Goal: Task Accomplishment & Management: Manage account settings

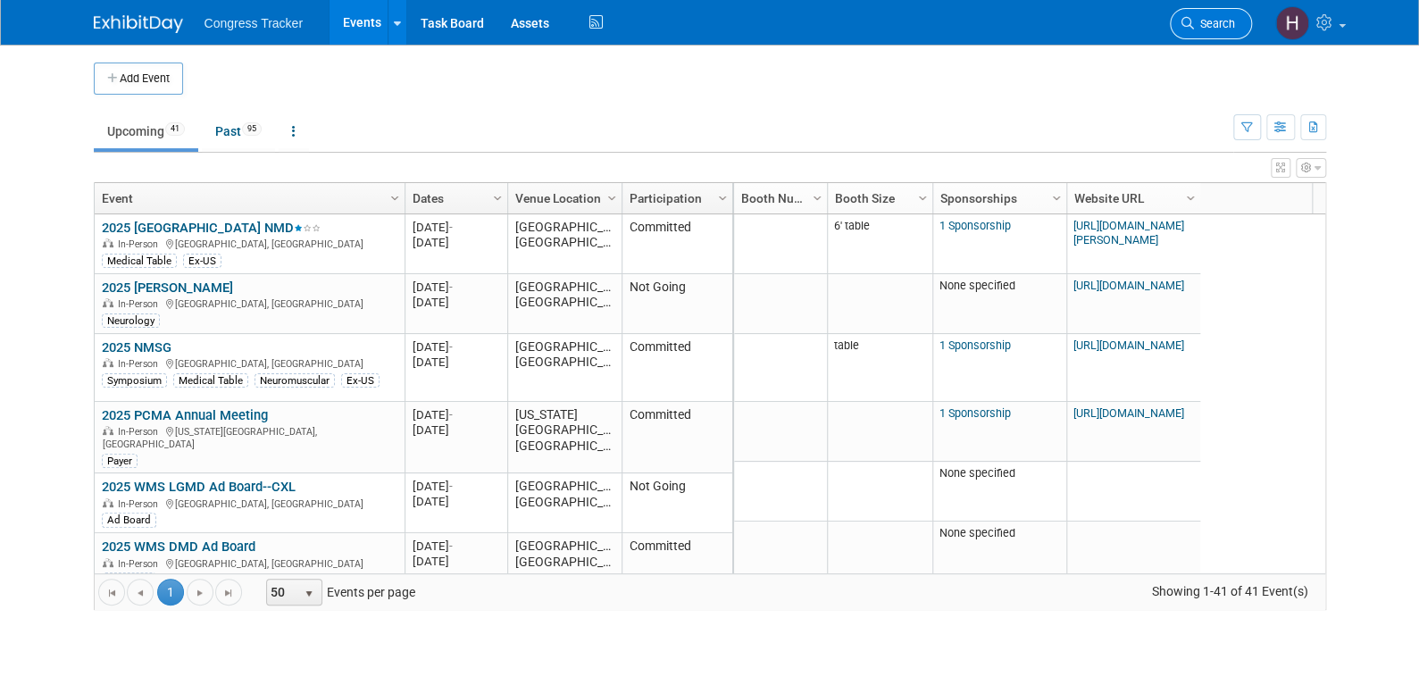
click at [1197, 26] on span "Search" at bounding box center [1214, 23] width 41 height 13
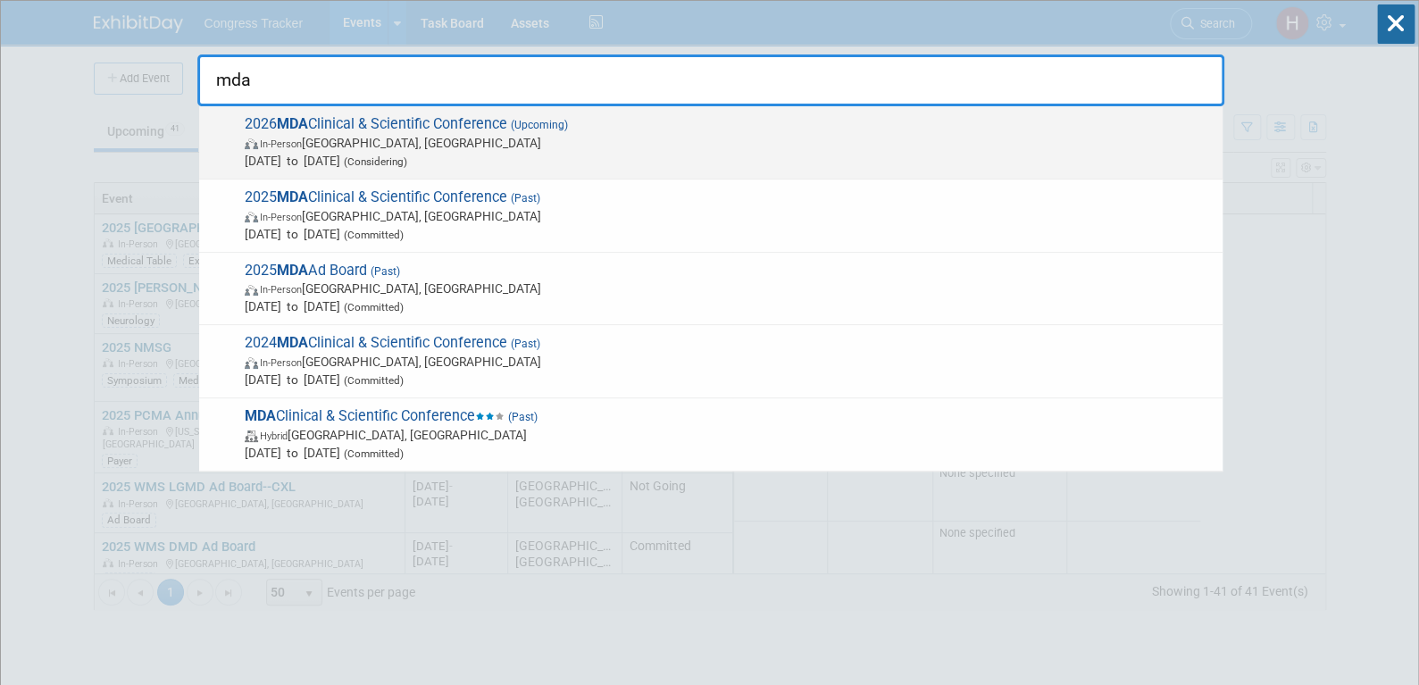
type input "mda"
click at [333, 138] on span "In-Person Orlando, FL" at bounding box center [729, 143] width 969 height 18
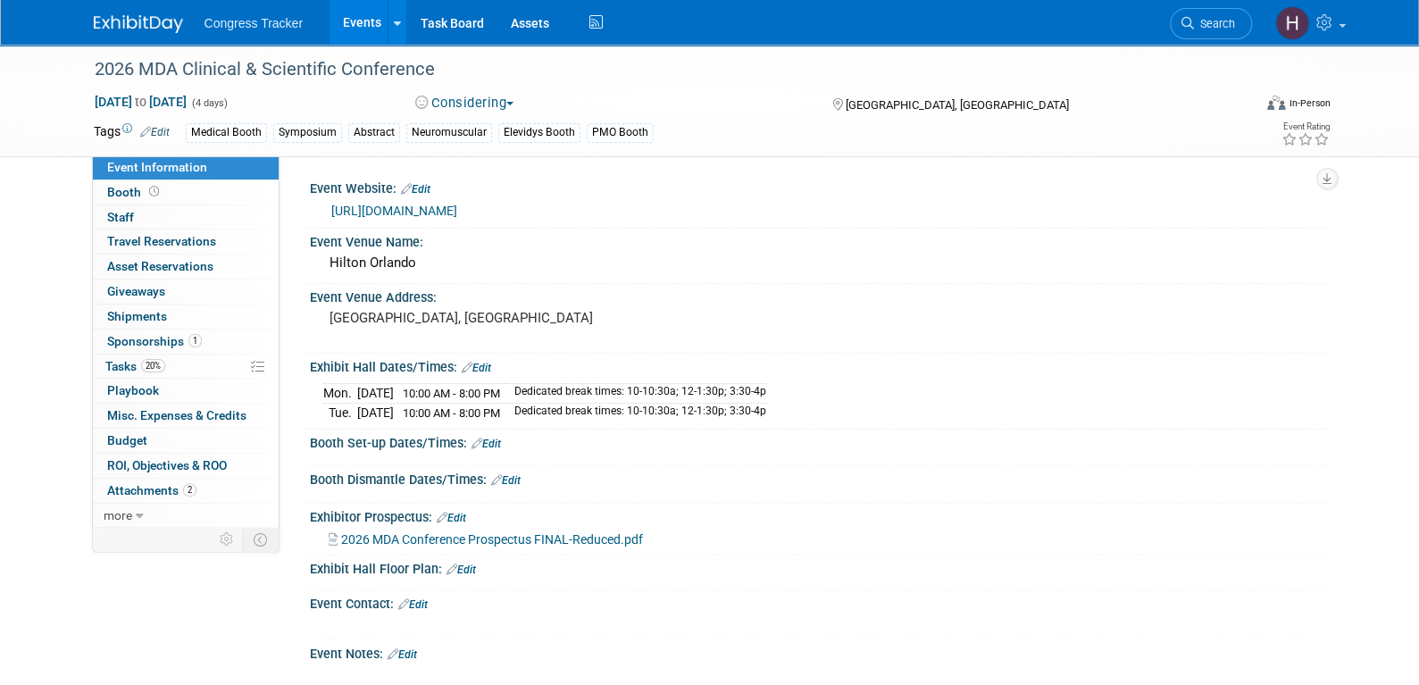
click at [497, 98] on button "Considering" at bounding box center [465, 103] width 112 height 19
click at [487, 129] on link "Committed" at bounding box center [480, 132] width 141 height 25
click at [149, 345] on span "Sponsorships 1" at bounding box center [154, 341] width 95 height 14
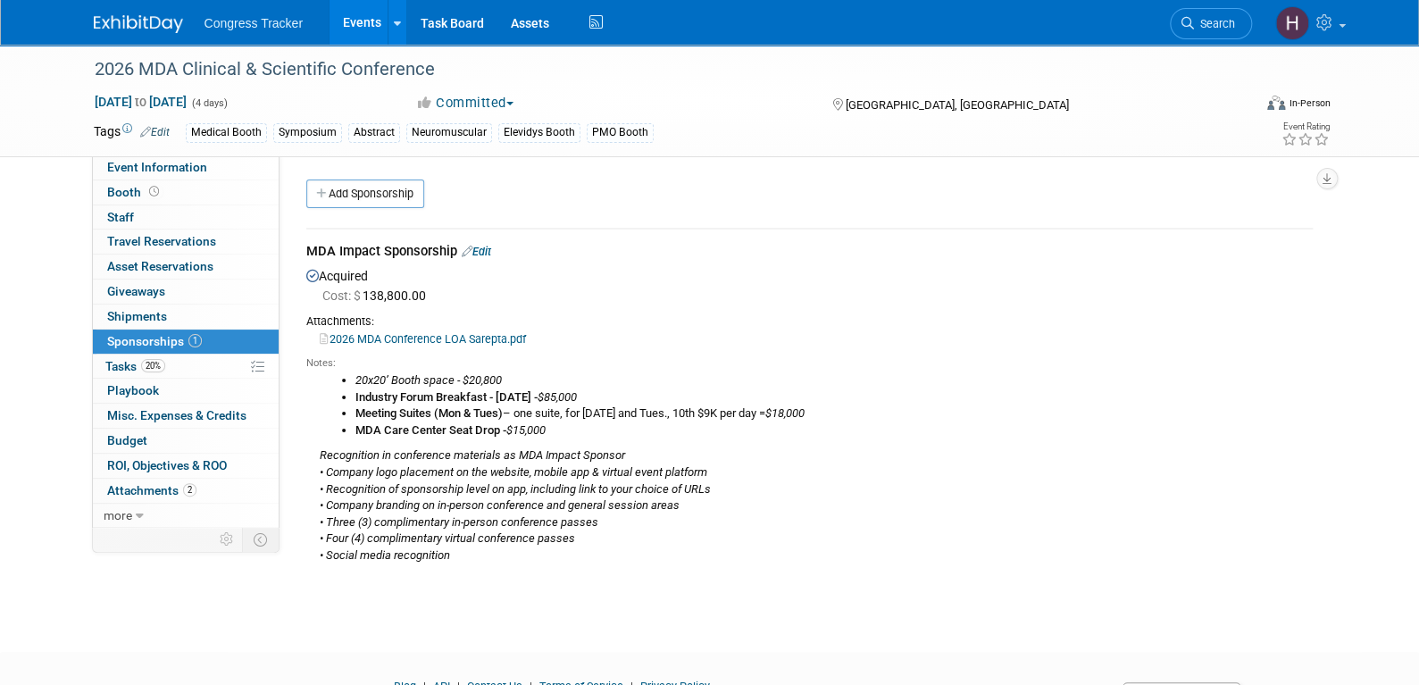
click at [482, 249] on link "Edit" at bounding box center [476, 251] width 29 height 13
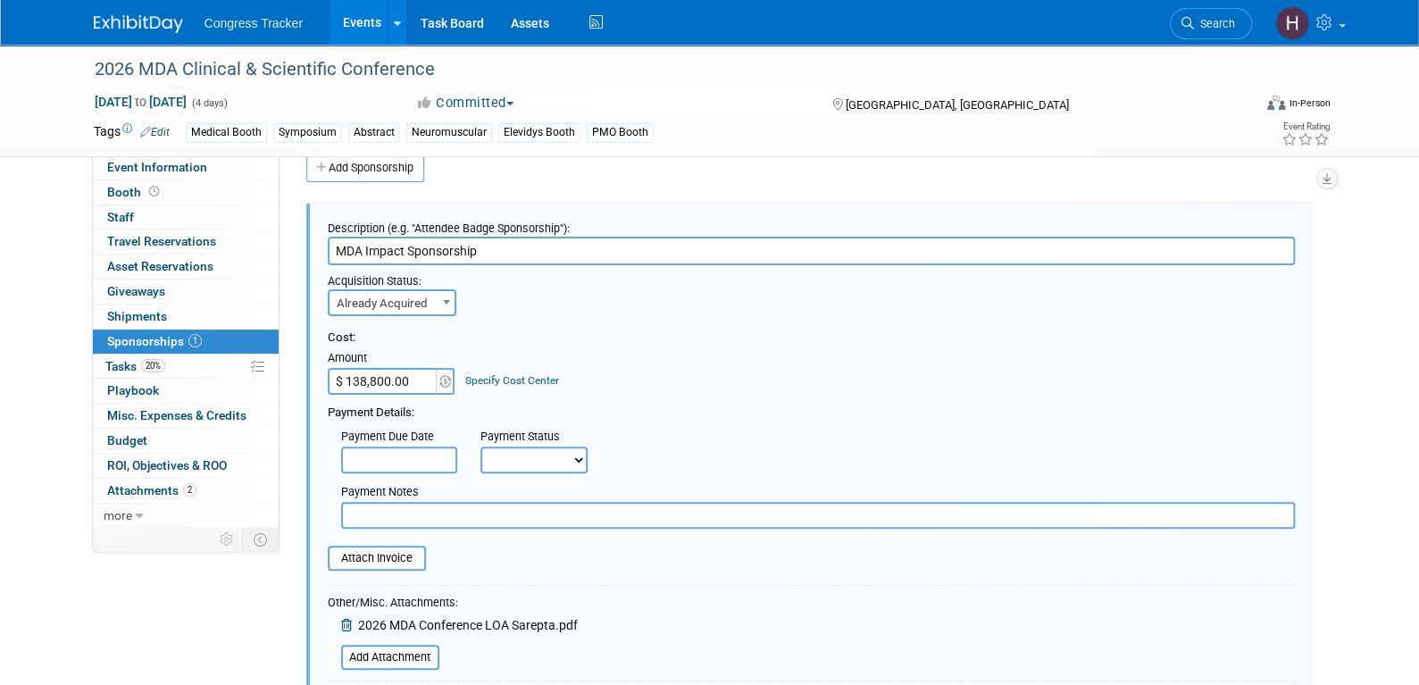
click at [350, 620] on icon at bounding box center [348, 625] width 14 height 12
click at [358, 630] on input "file" at bounding box center [331, 638] width 212 height 21
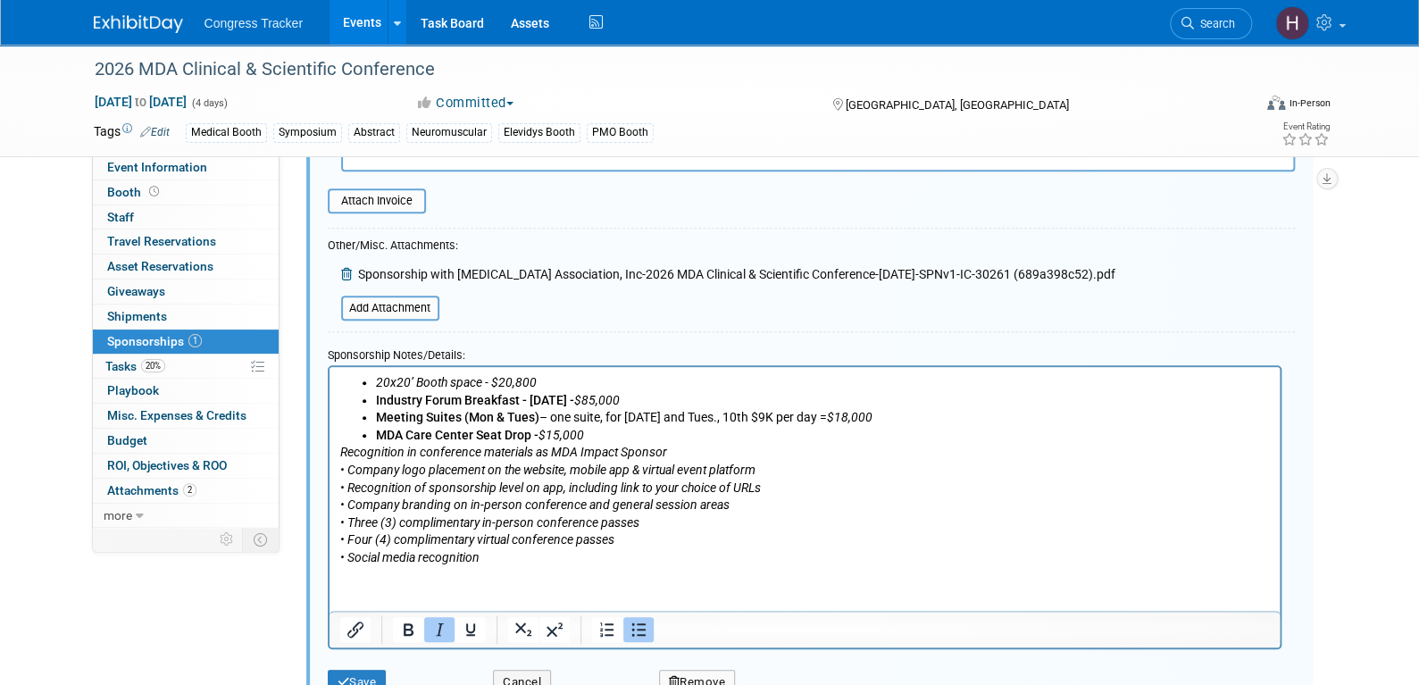
scroll to position [562, 0]
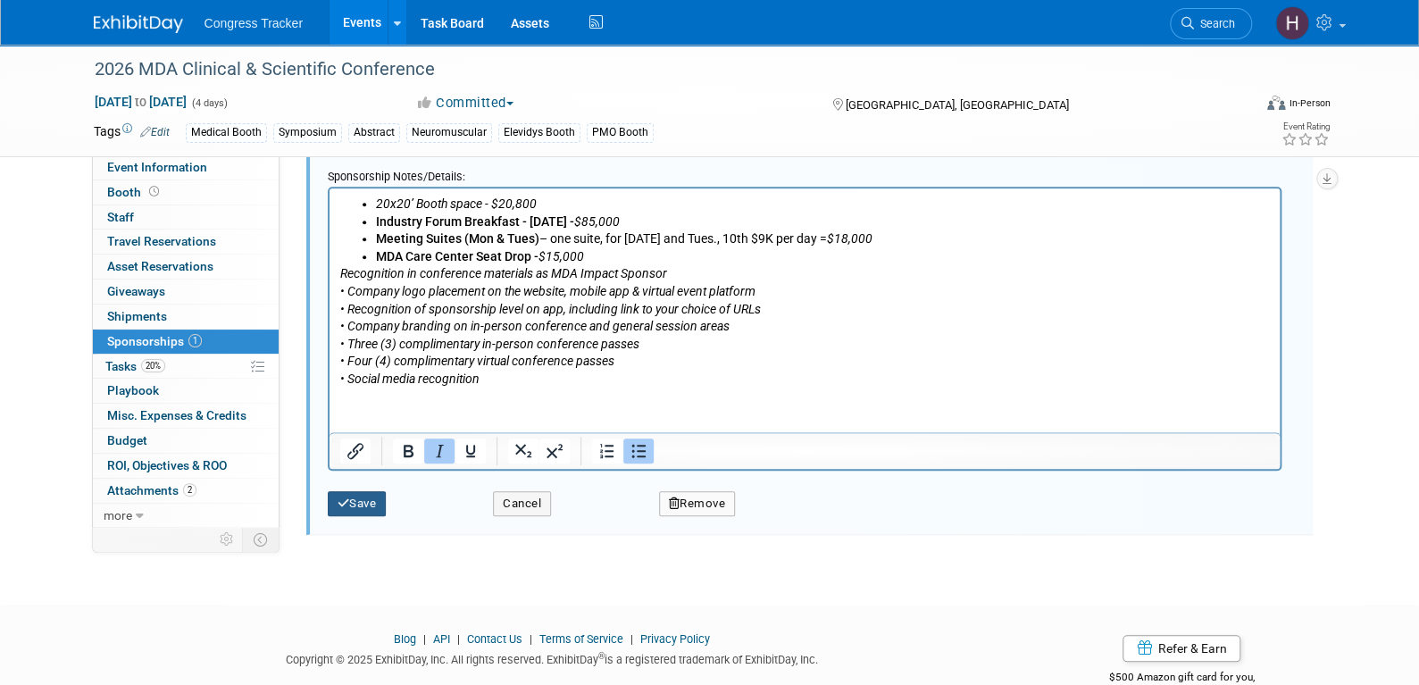
click at [364, 499] on button "Save" at bounding box center [357, 503] width 59 height 25
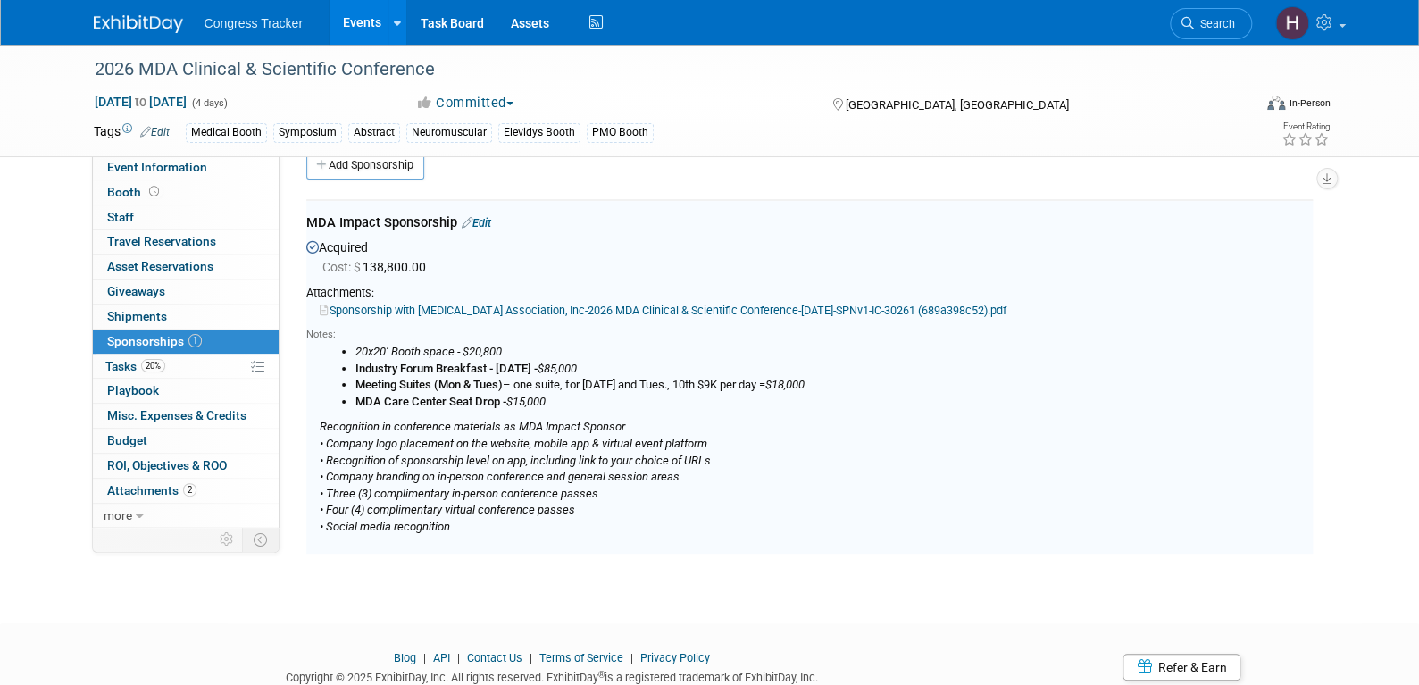
scroll to position [26, 0]
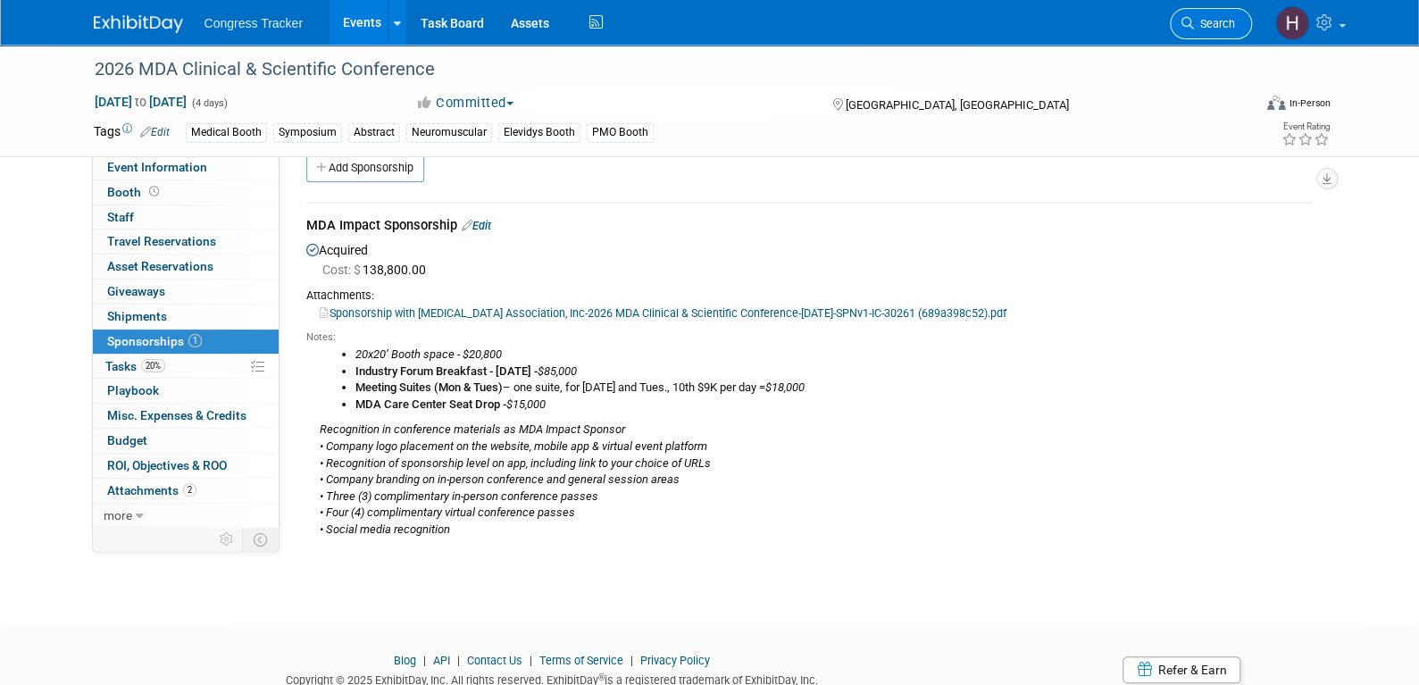
click at [1192, 18] on icon at bounding box center [1187, 23] width 12 height 12
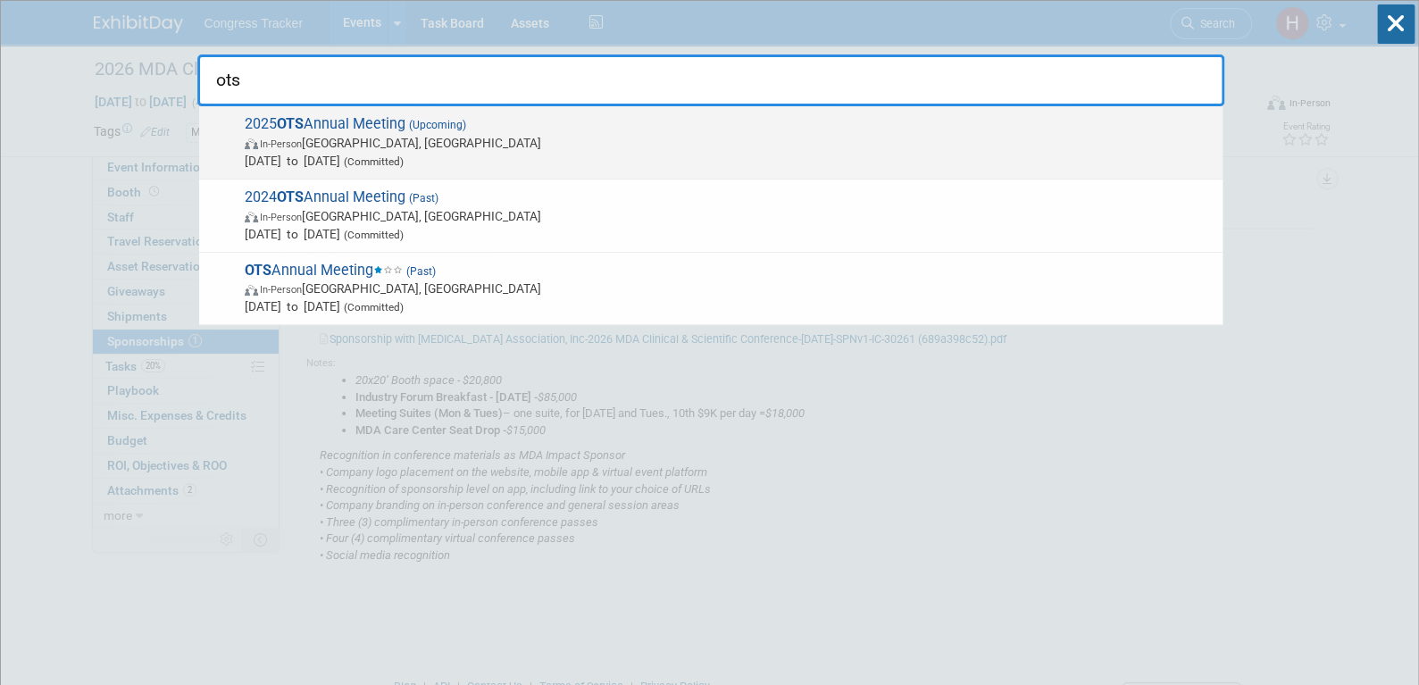
type input "ots"
click at [385, 134] on span "In-Person [GEOGRAPHIC_DATA], [GEOGRAPHIC_DATA]" at bounding box center [729, 143] width 969 height 18
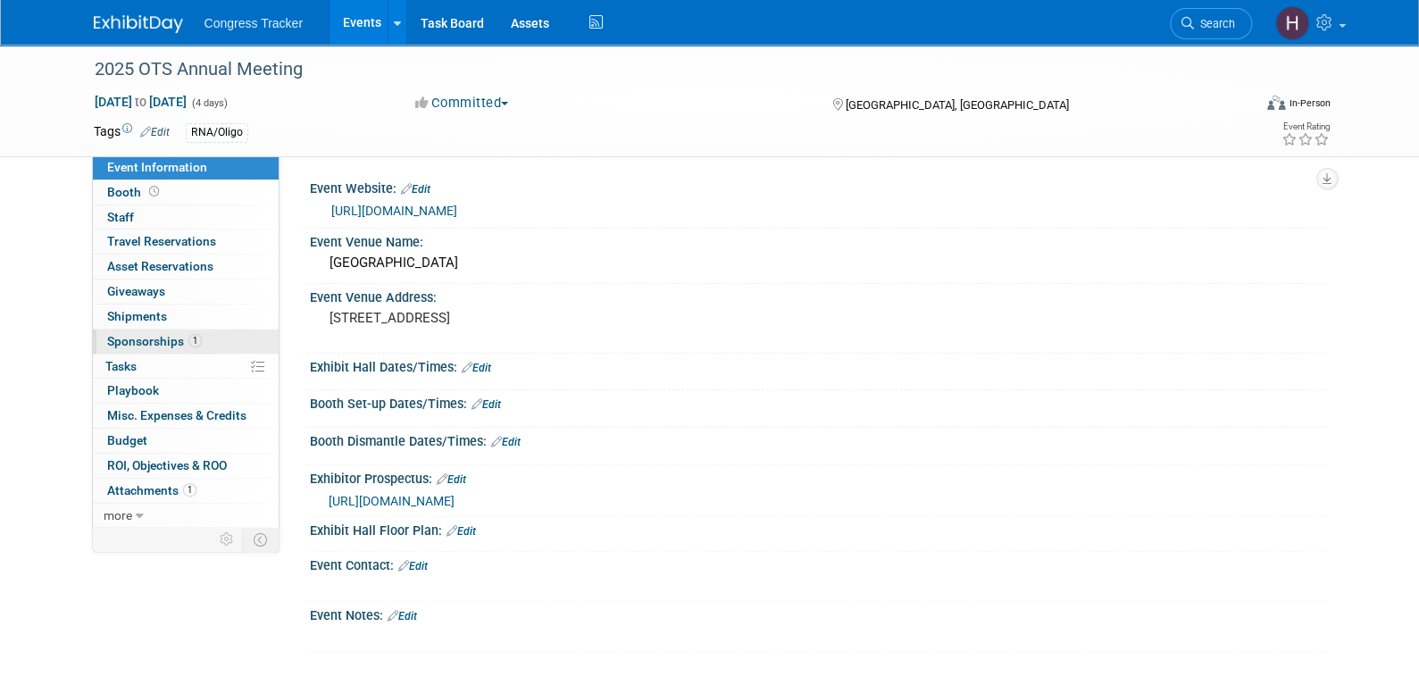
click at [171, 345] on span "Sponsorships 1" at bounding box center [154, 341] width 95 height 14
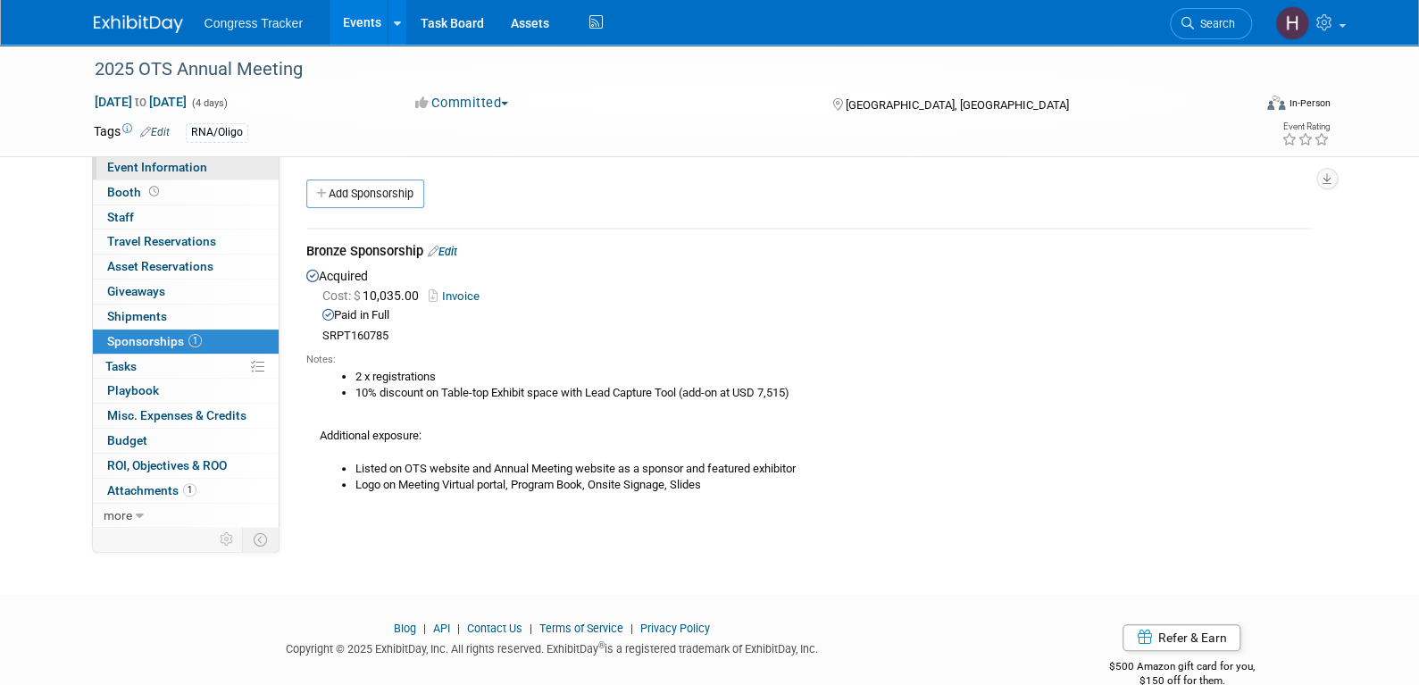
click at [187, 167] on span "Event Information" at bounding box center [157, 167] width 100 height 14
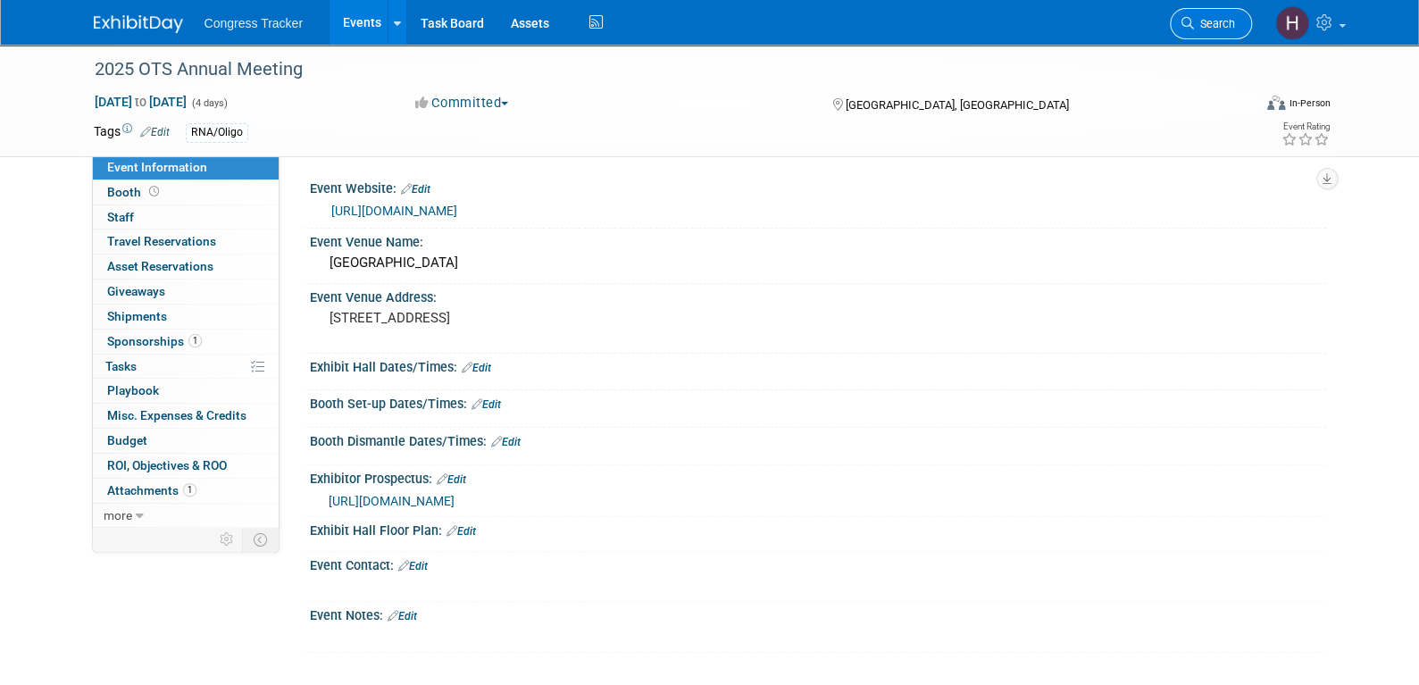
click at [1214, 28] on span "Search" at bounding box center [1214, 23] width 41 height 13
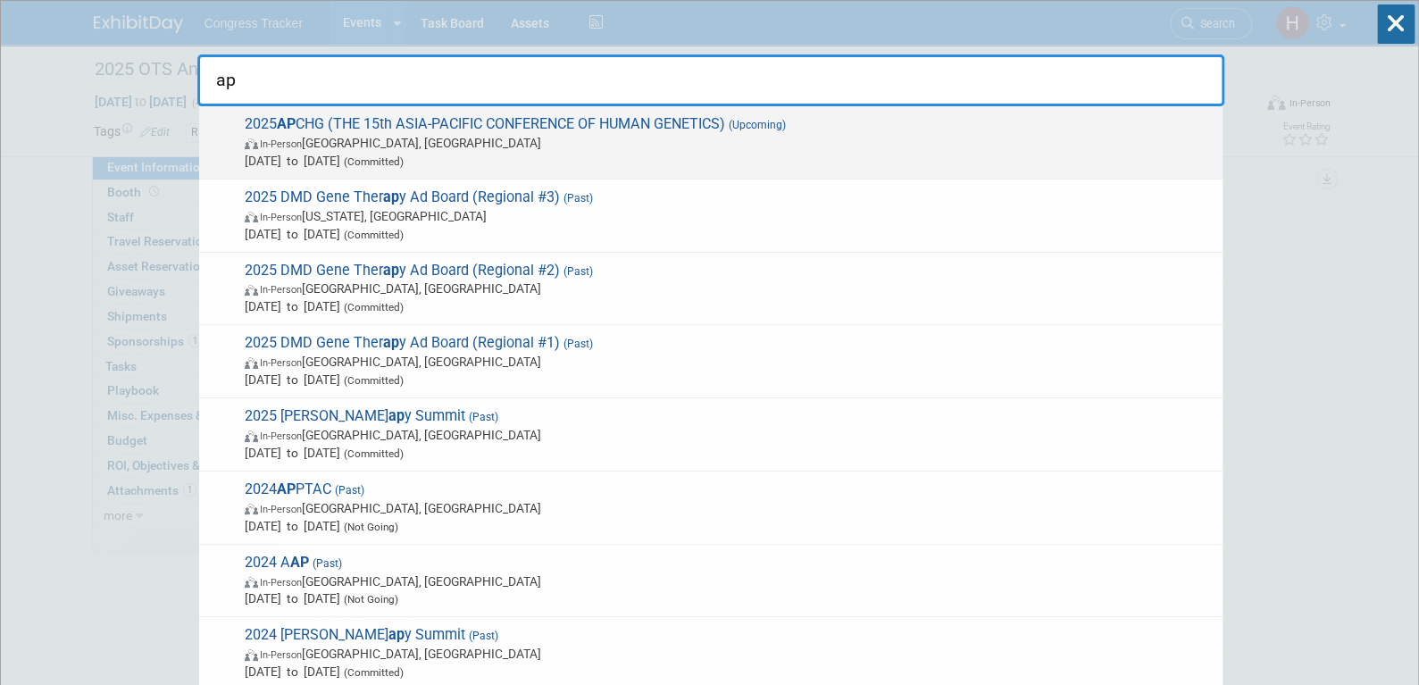
type input "ap"
click at [309, 156] on span "Nov 4, 2025 to Nov 8, 2025 (Committed)" at bounding box center [729, 161] width 969 height 18
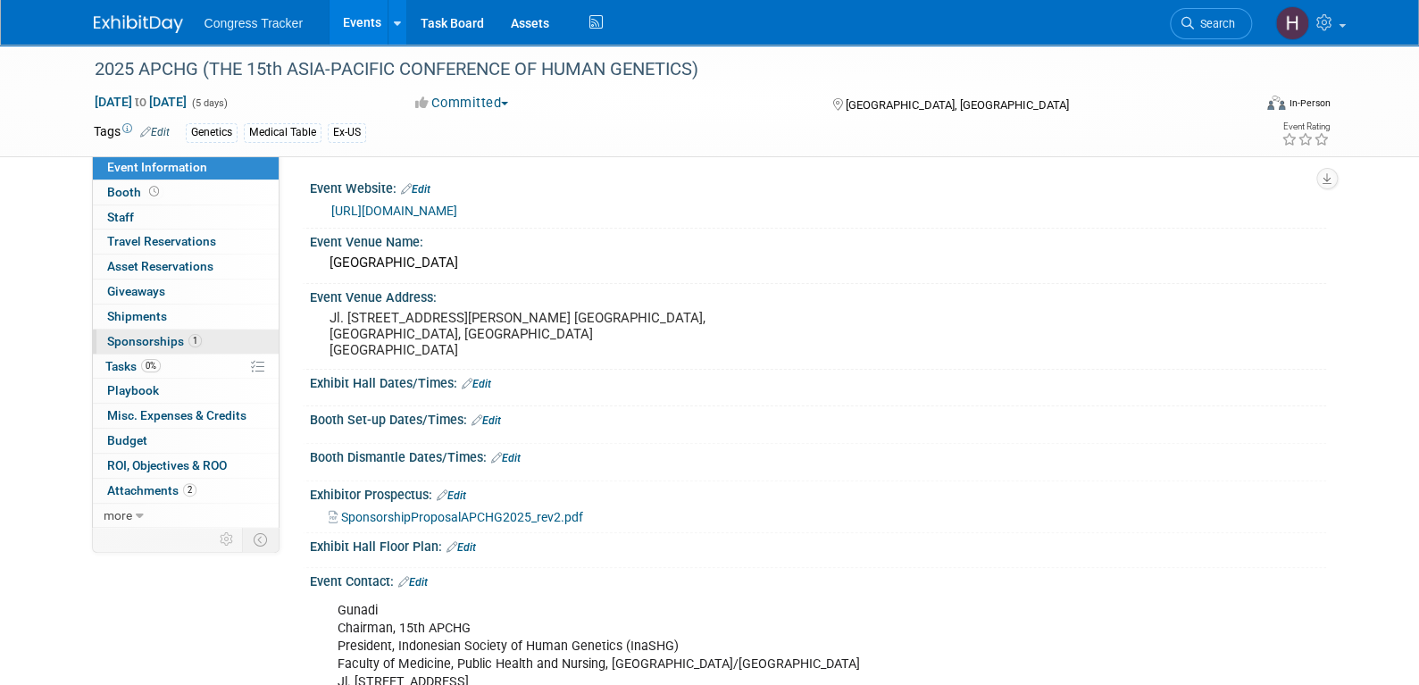
click at [170, 337] on span "Sponsorships 1" at bounding box center [154, 341] width 95 height 14
